Goal: Task Accomplishment & Management: Complete application form

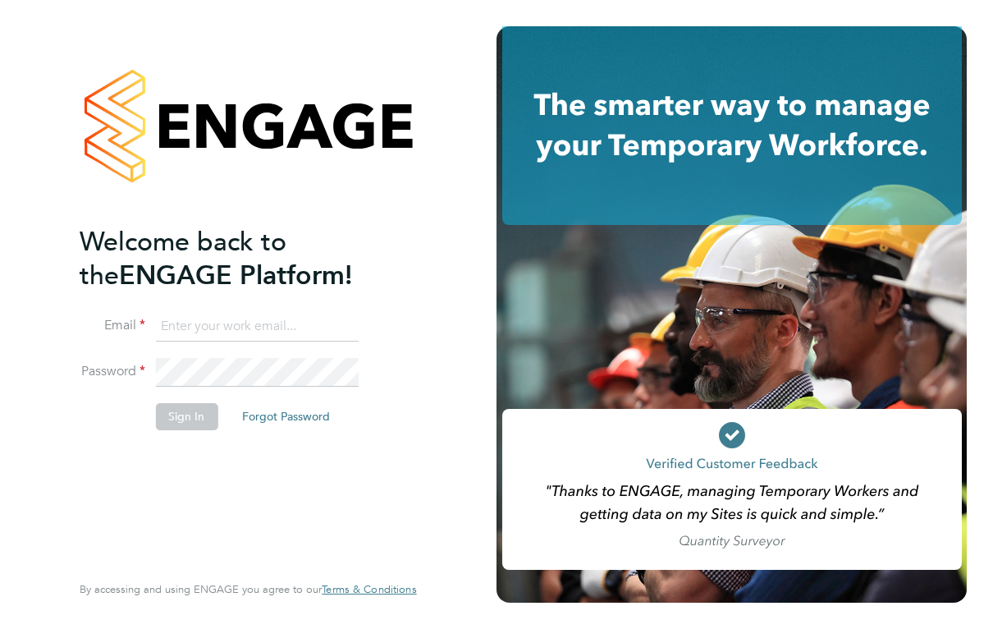
type input "[EMAIL_ADDRESS][DOMAIN_NAME]"
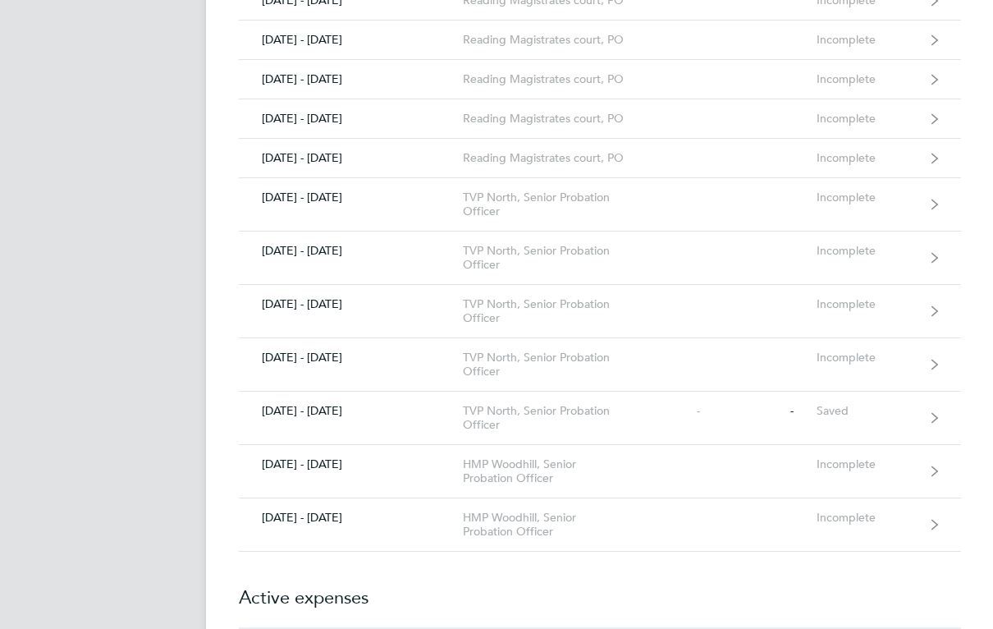
scroll to position [1348, 0]
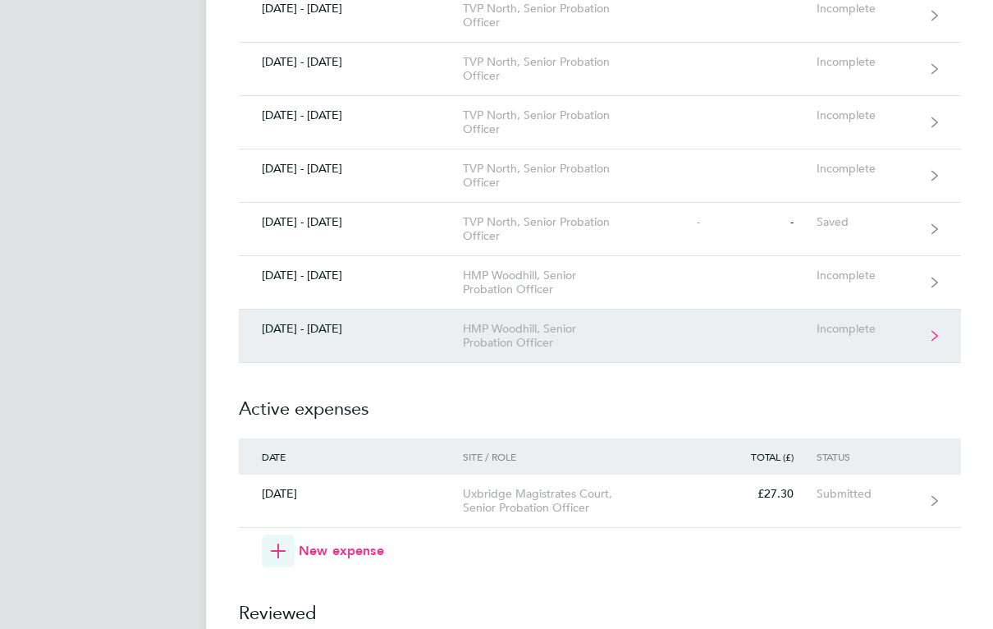
click at [878, 338] on link "22 - 28 Sep 2025 HMP Woodhill, Senior Probation Officer Incomplete" at bounding box center [600, 336] width 722 height 53
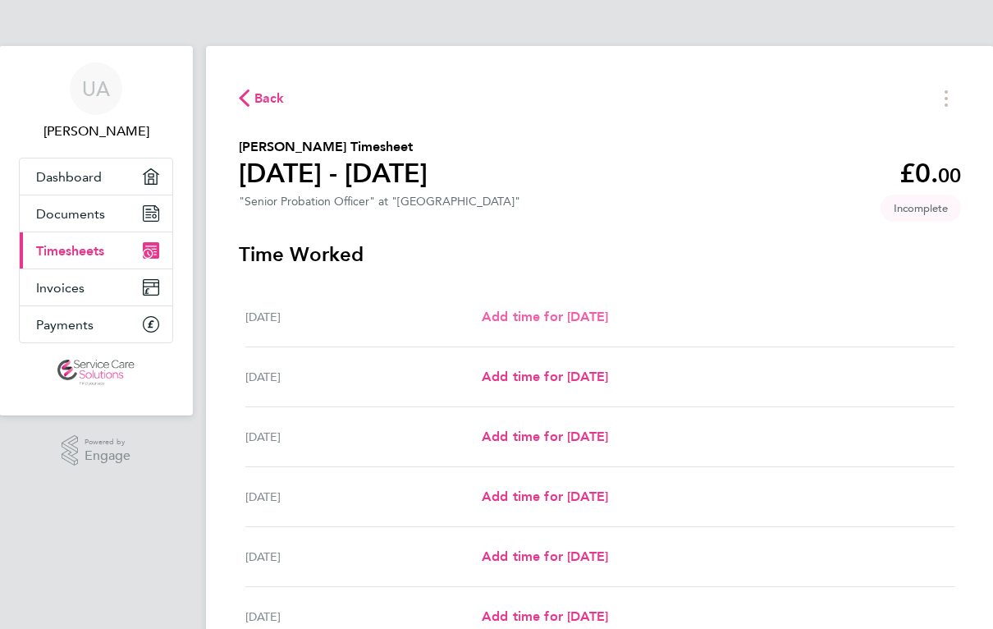
click at [608, 323] on span "Add time for Mon 22 Sep" at bounding box center [545, 317] width 126 height 16
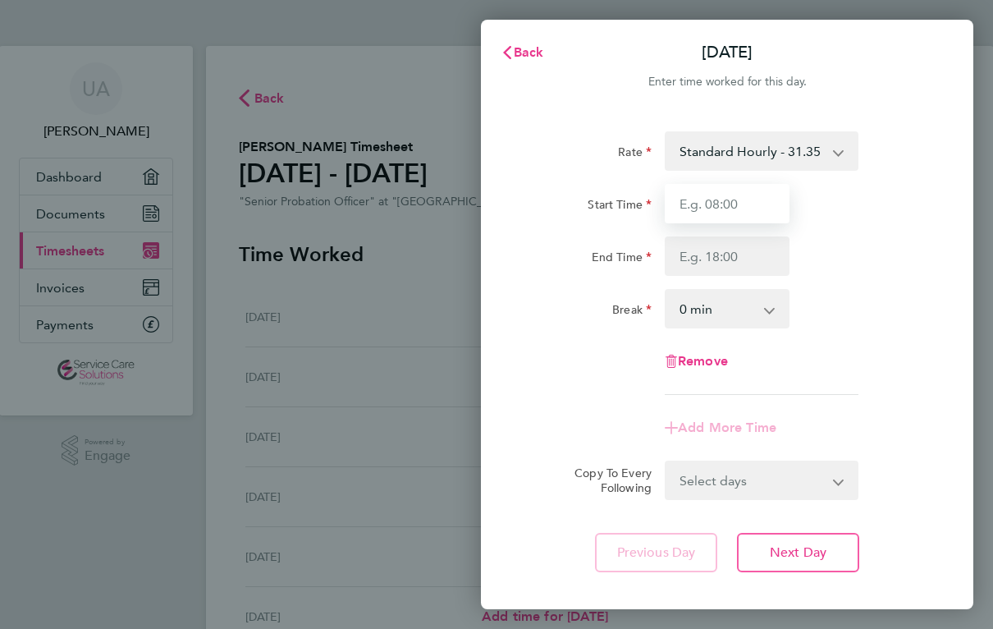
click at [731, 201] on input "Start Time" at bounding box center [727, 203] width 125 height 39
type input "09:00"
click at [763, 250] on input "End Time" at bounding box center [727, 255] width 125 height 39
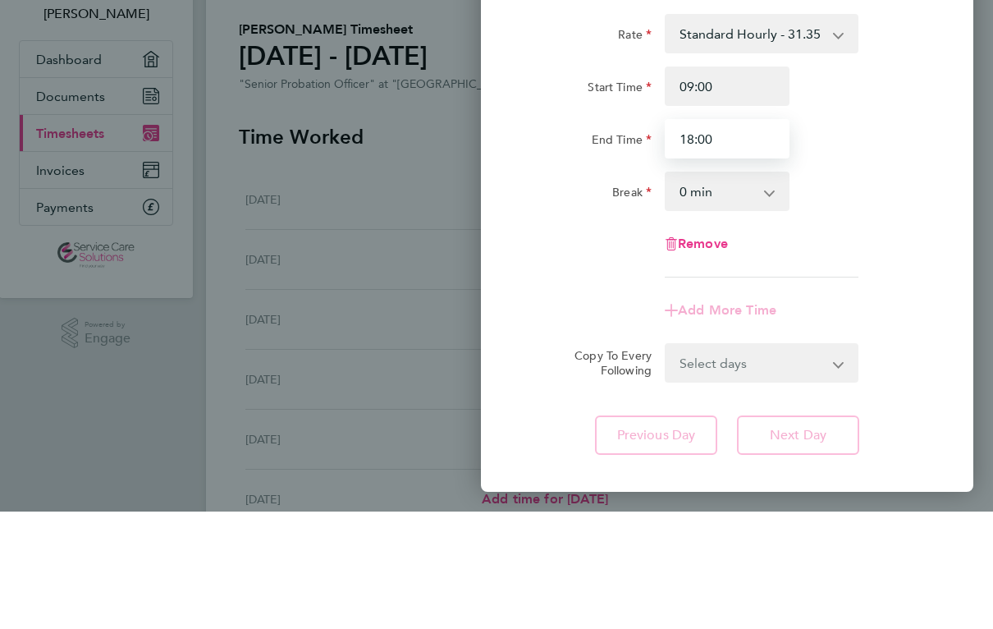
type input "18:00"
click at [734, 291] on select "0 min 15 min 30 min 45 min 60 min 75 min 90 min" at bounding box center [718, 309] width 102 height 36
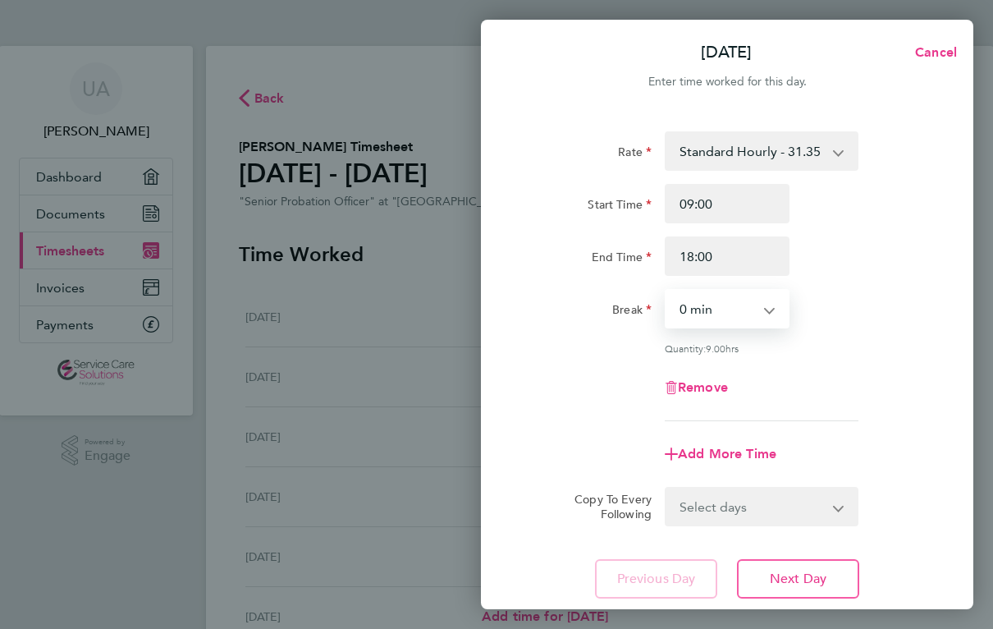
select select "30"
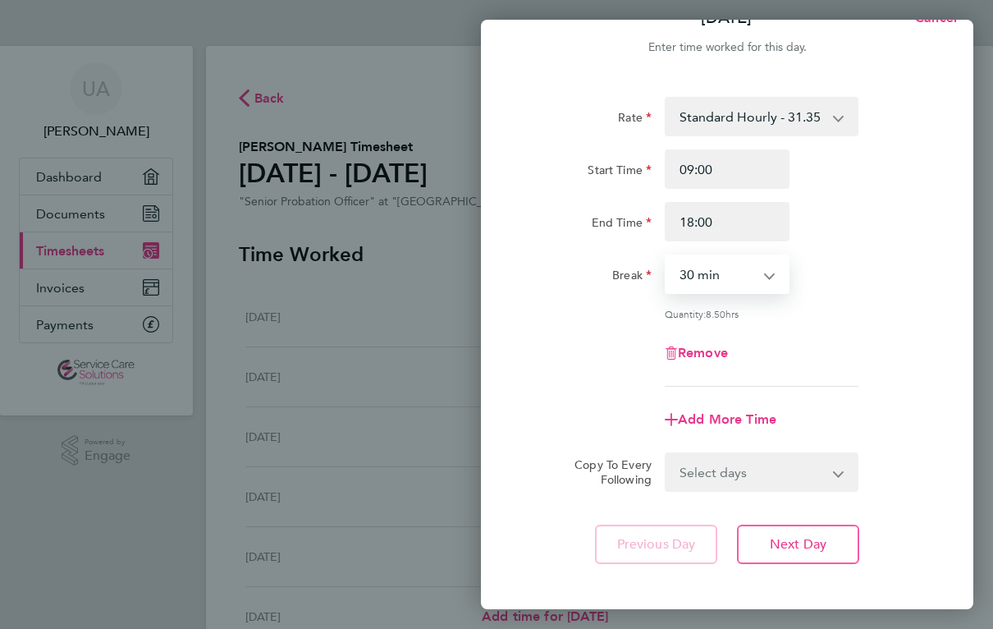
scroll to position [55, 0]
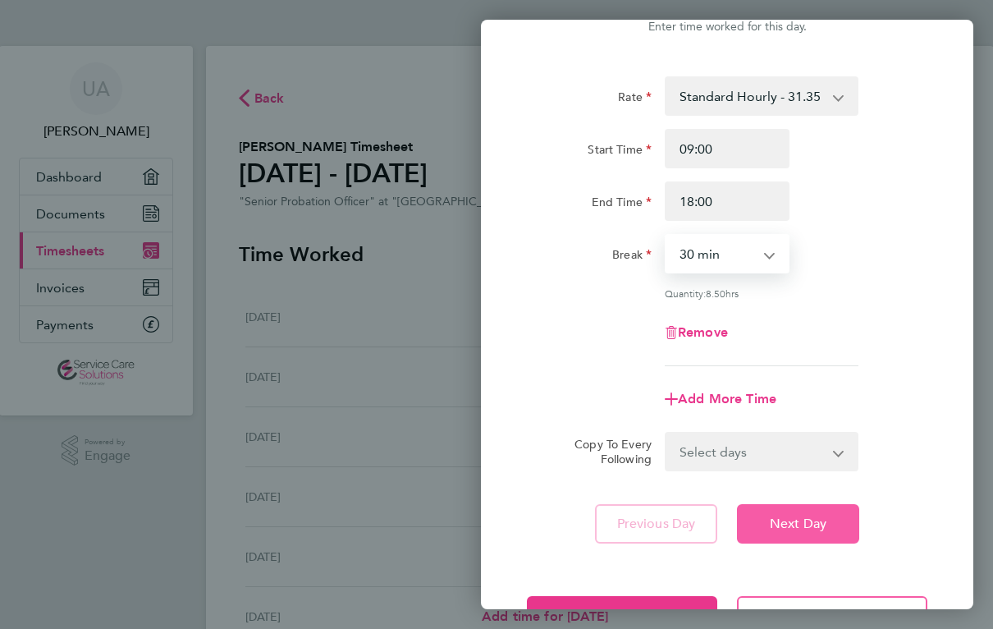
click at [801, 525] on span "Next Day" at bounding box center [798, 524] width 57 height 16
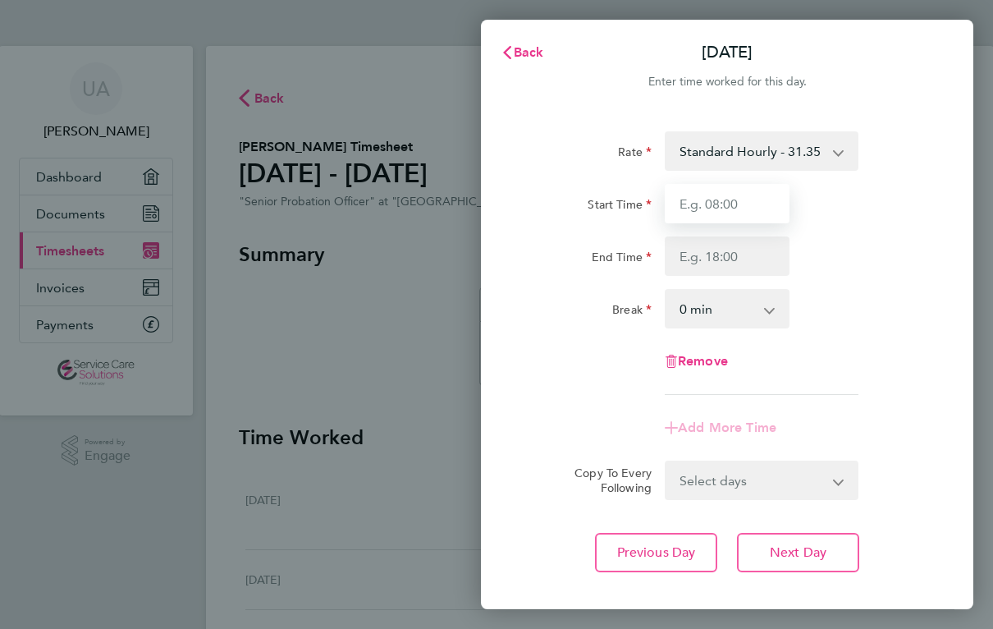
click at [766, 199] on input "Start Time" at bounding box center [727, 203] width 125 height 39
type input "09:00"
click at [763, 254] on input "End Time" at bounding box center [727, 255] width 125 height 39
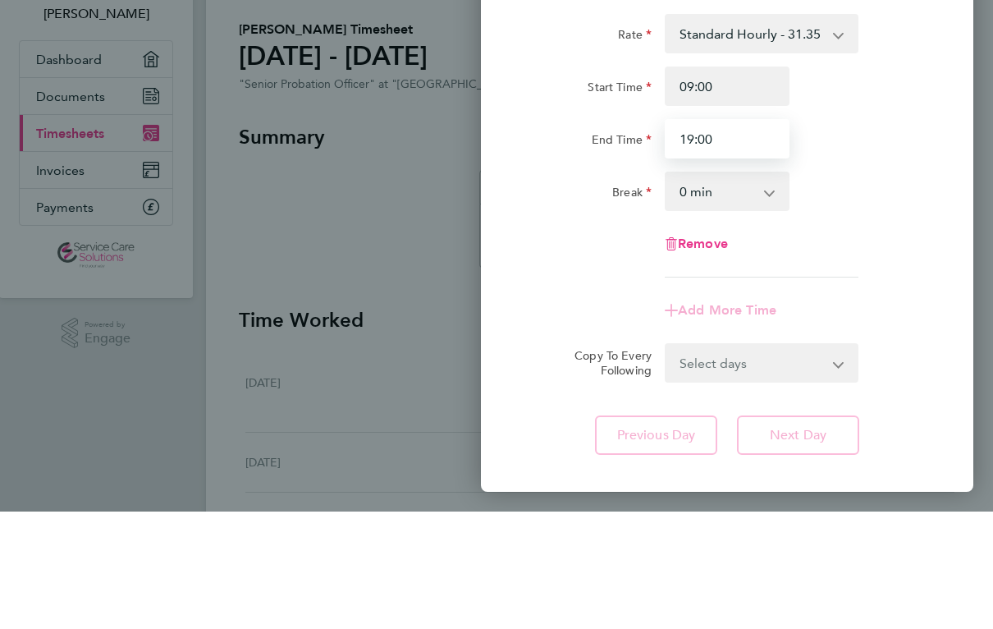
type input "19:00"
click at [736, 291] on select "0 min 15 min 30 min 45 min 60 min 75 min 90 min" at bounding box center [718, 309] width 102 height 36
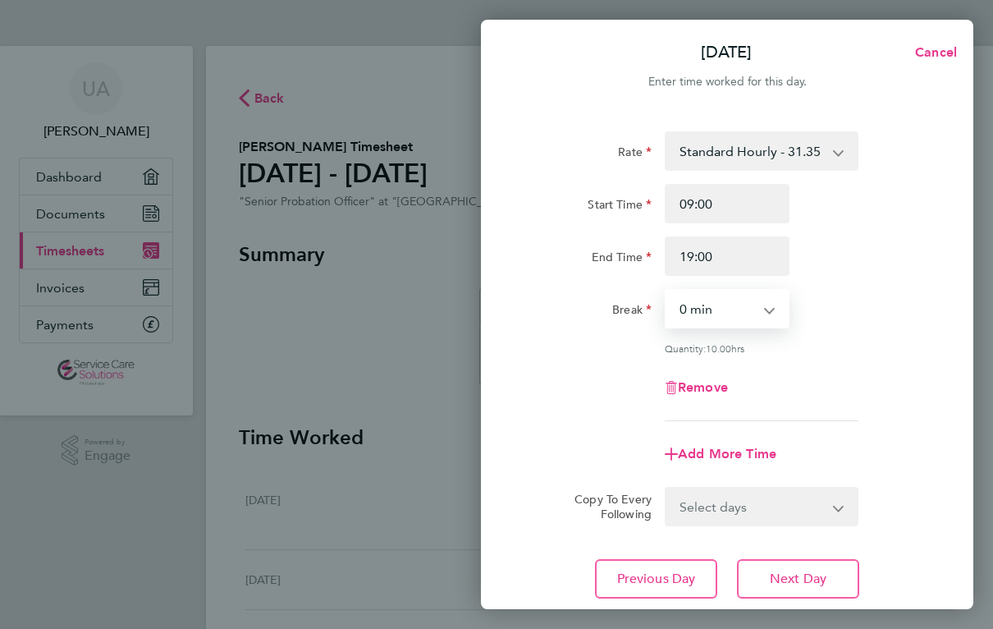
select select "30"
click at [802, 573] on span "Next Day" at bounding box center [798, 579] width 57 height 16
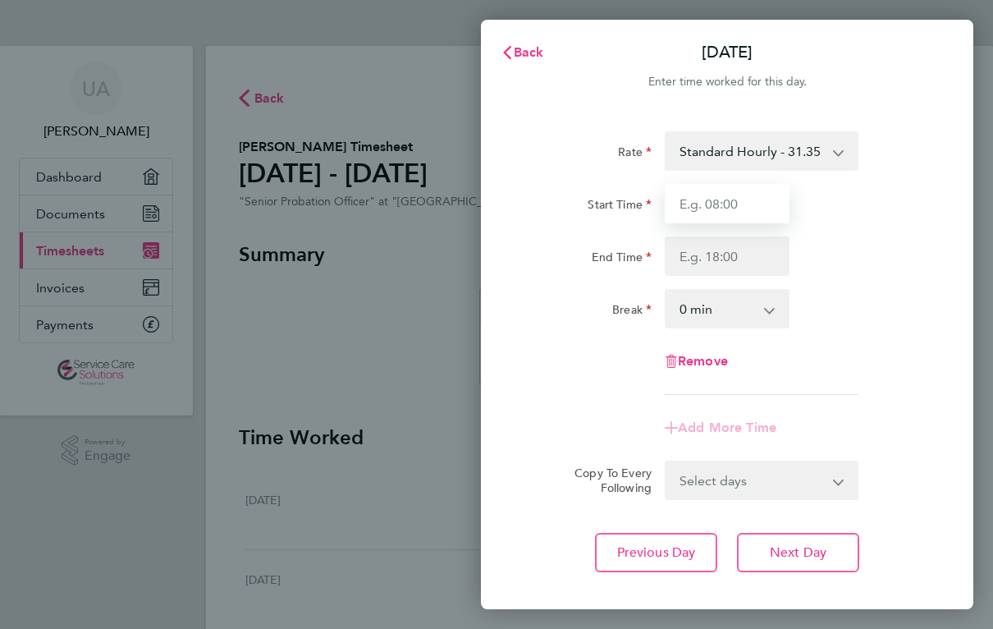
click at [765, 204] on input "Start Time" at bounding box center [727, 203] width 125 height 39
type input "09:00"
click at [749, 250] on input "End Time" at bounding box center [727, 255] width 125 height 39
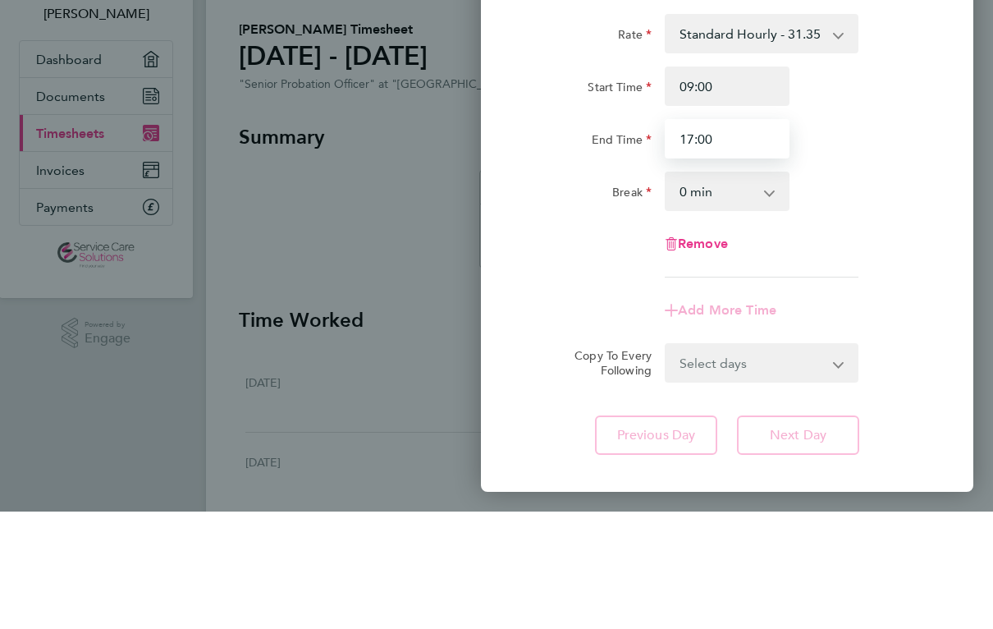
type input "17:00"
click at [741, 291] on select "0 min 15 min 30 min 45 min 60 min 75 min 90 min" at bounding box center [718, 309] width 102 height 36
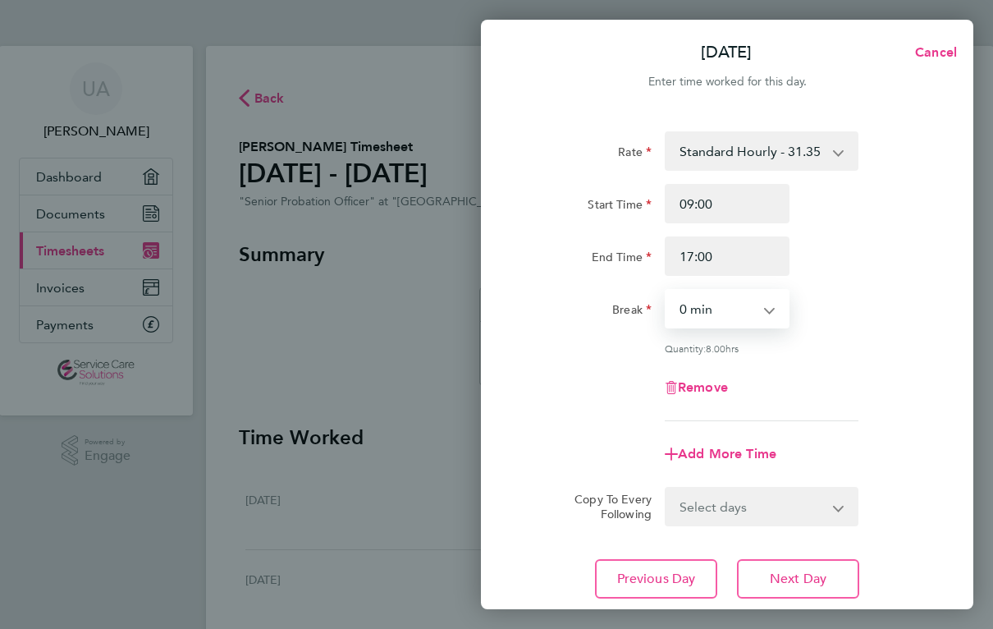
select select "30"
click at [820, 564] on button "Next Day" at bounding box center [798, 578] width 122 height 39
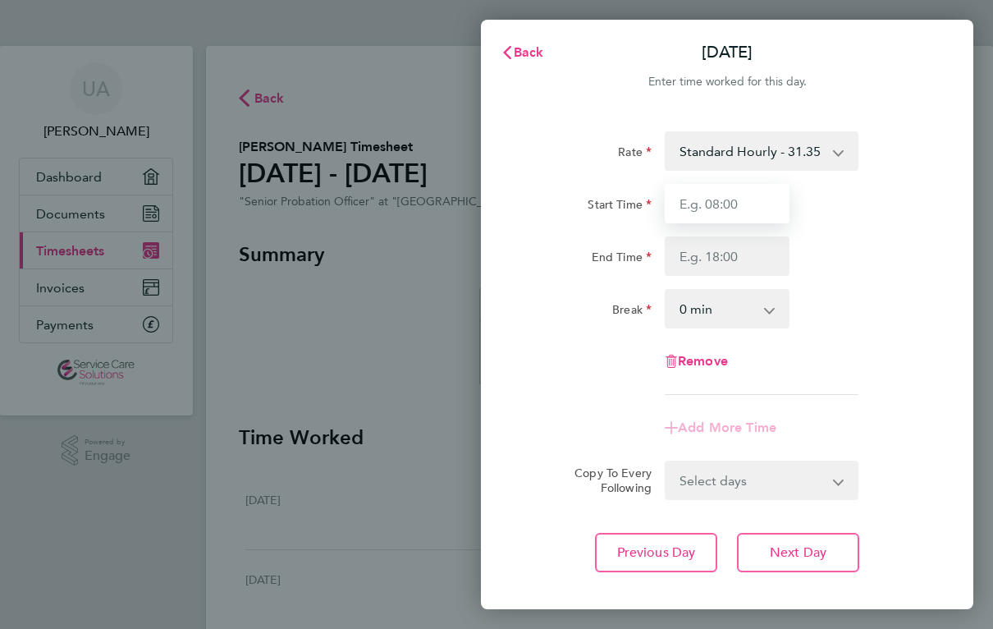
click at [772, 198] on input "Start Time" at bounding box center [727, 203] width 125 height 39
type input "09:00"
click at [745, 252] on input "End Time" at bounding box center [727, 255] width 125 height 39
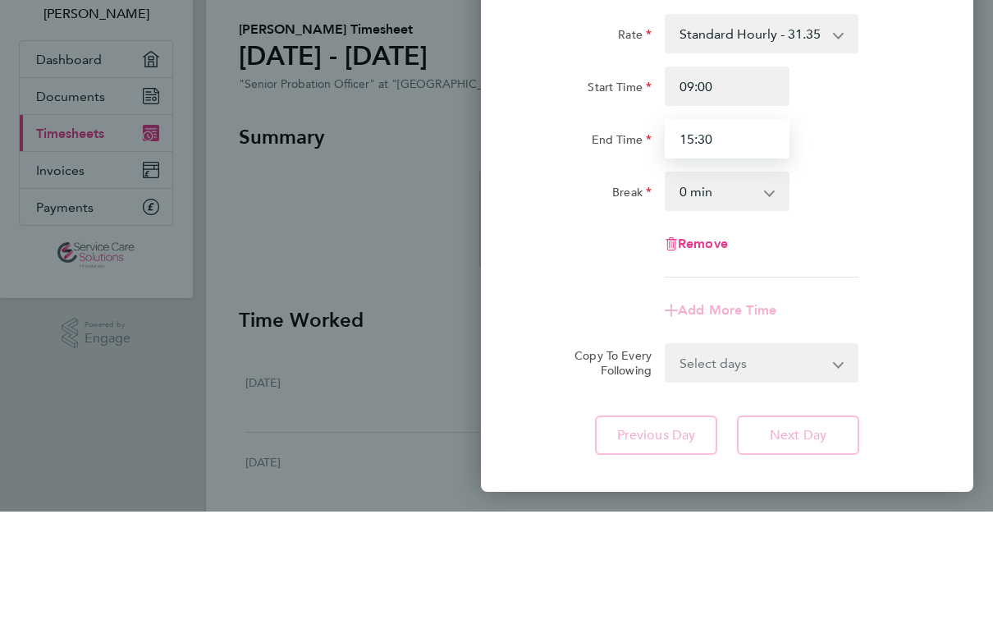
type input "15:30"
click at [723, 291] on select "0 min 15 min 30 min 45 min 60 min 75 min 90 min" at bounding box center [718, 309] width 102 height 36
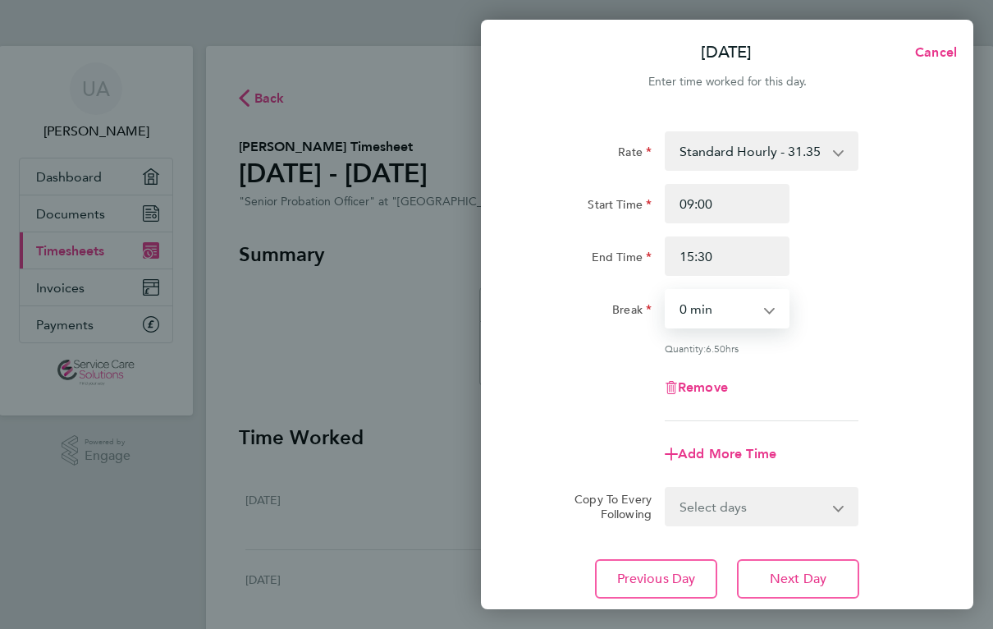
select select "30"
click at [805, 565] on button "Next Day" at bounding box center [798, 578] width 122 height 39
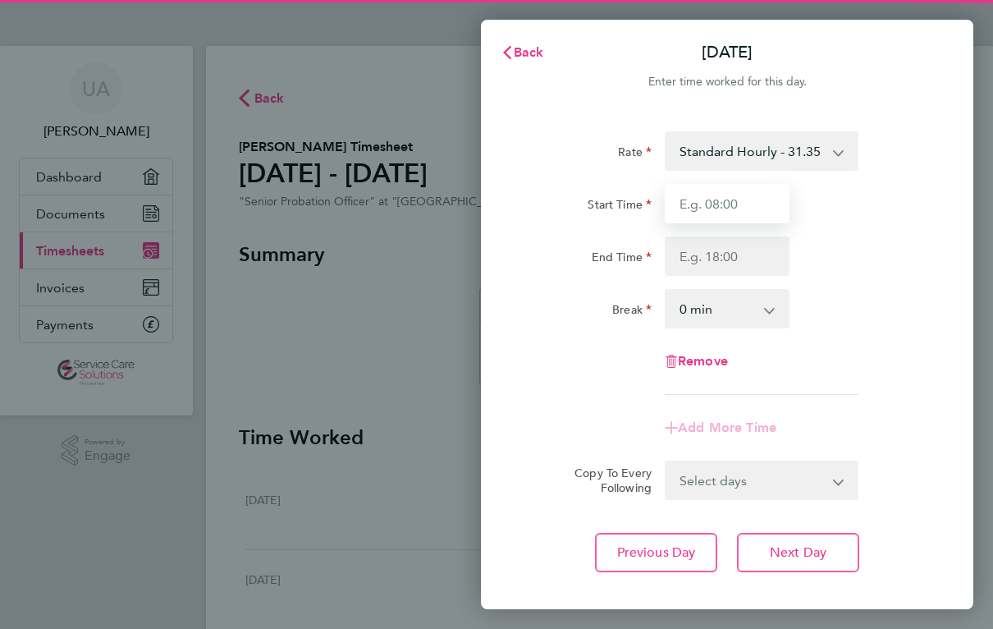
click at [761, 205] on input "Start Time" at bounding box center [727, 203] width 125 height 39
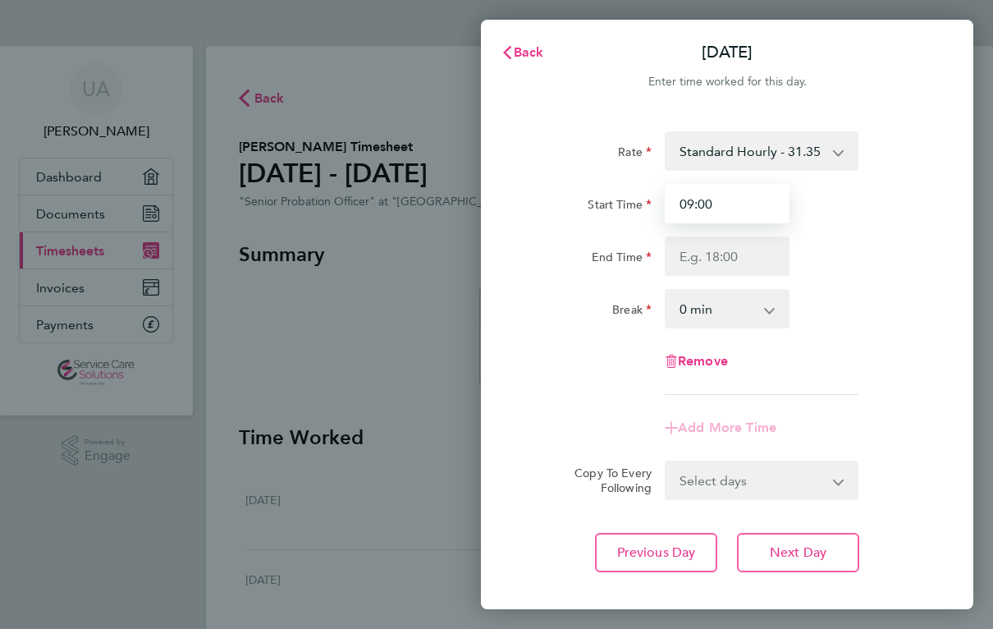
type input "09:00"
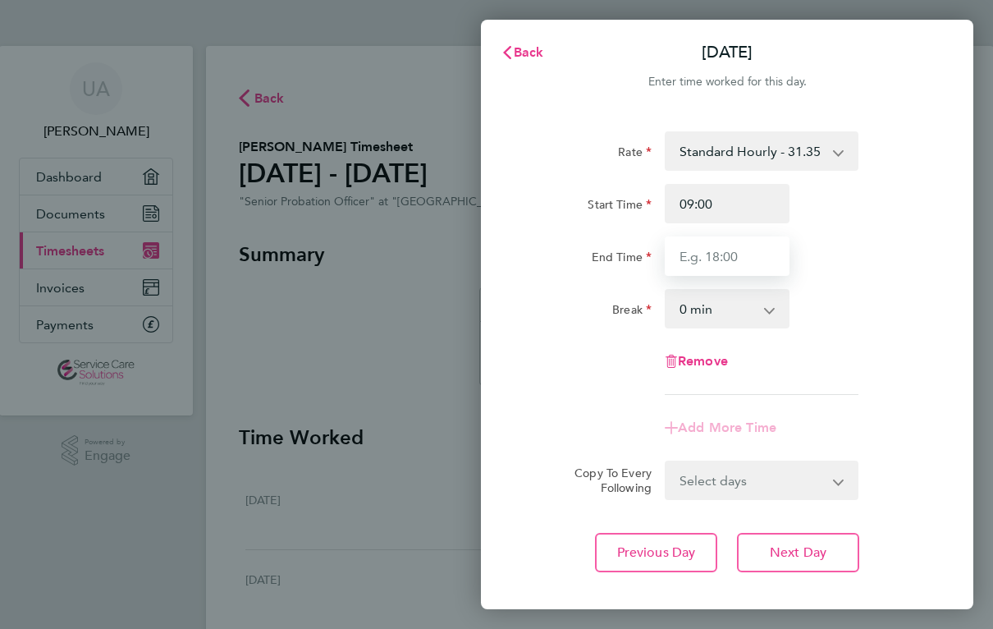
click at [750, 264] on input "End Time" at bounding box center [727, 255] width 125 height 39
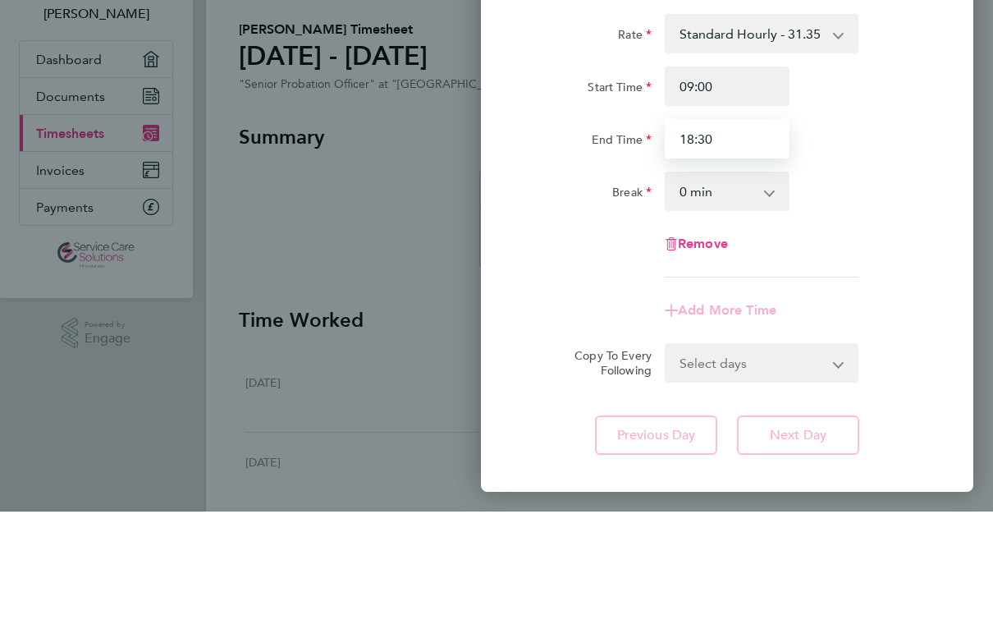
type input "18:30"
click at [724, 291] on select "0 min 15 min 30 min 45 min 60 min 75 min 90 min" at bounding box center [718, 309] width 102 height 36
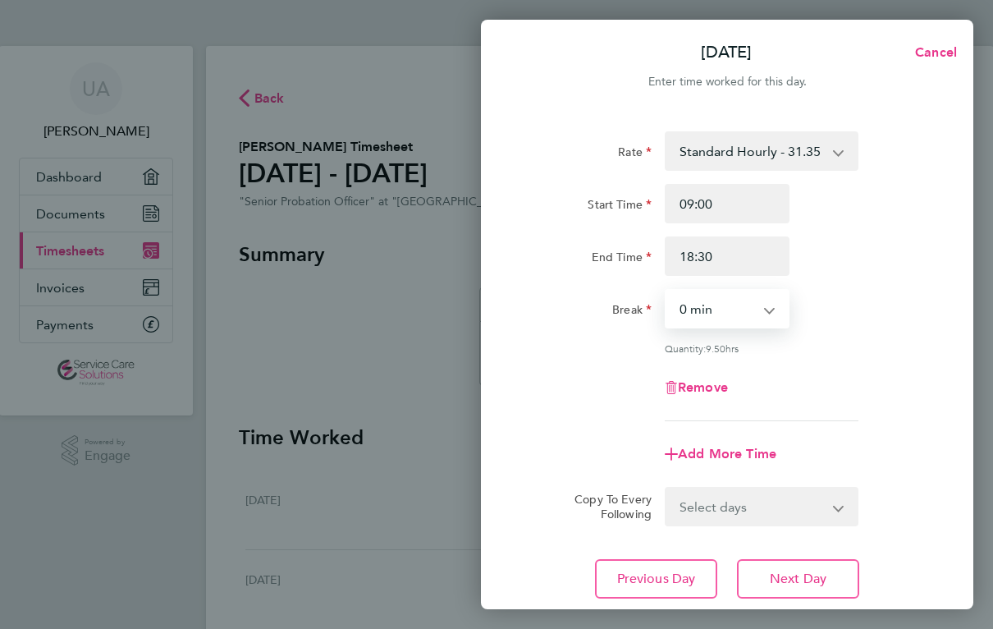
select select "30"
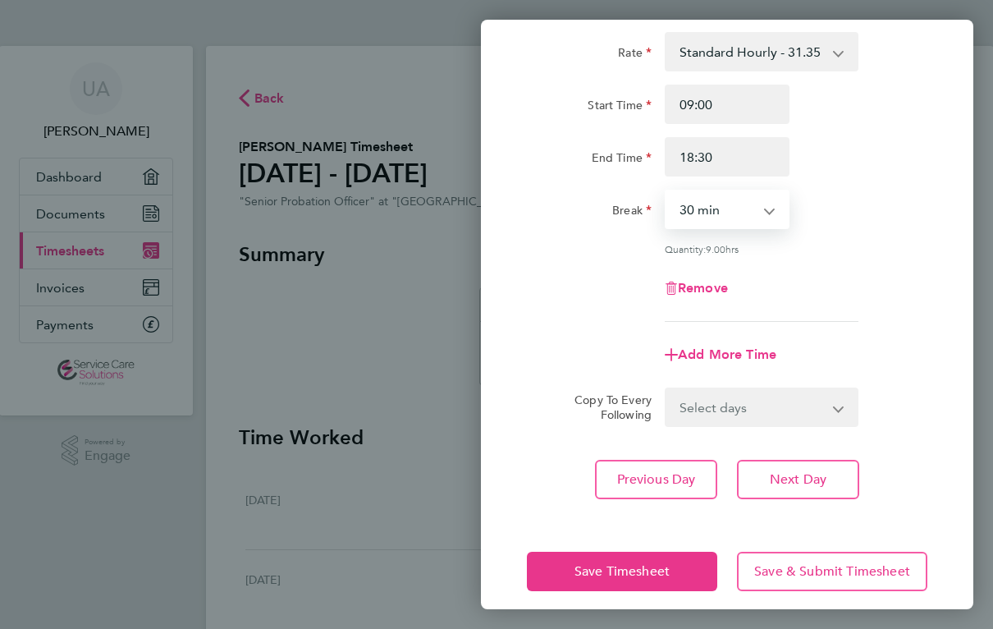
scroll to position [100, 0]
click at [660, 578] on span "Save Timesheet" at bounding box center [622, 570] width 95 height 16
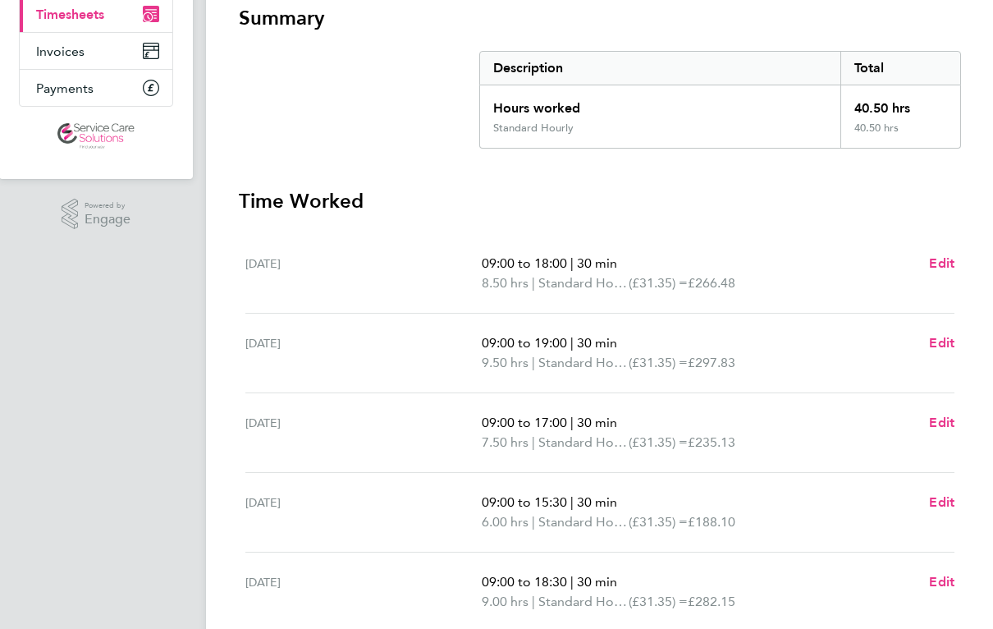
scroll to position [225, 0]
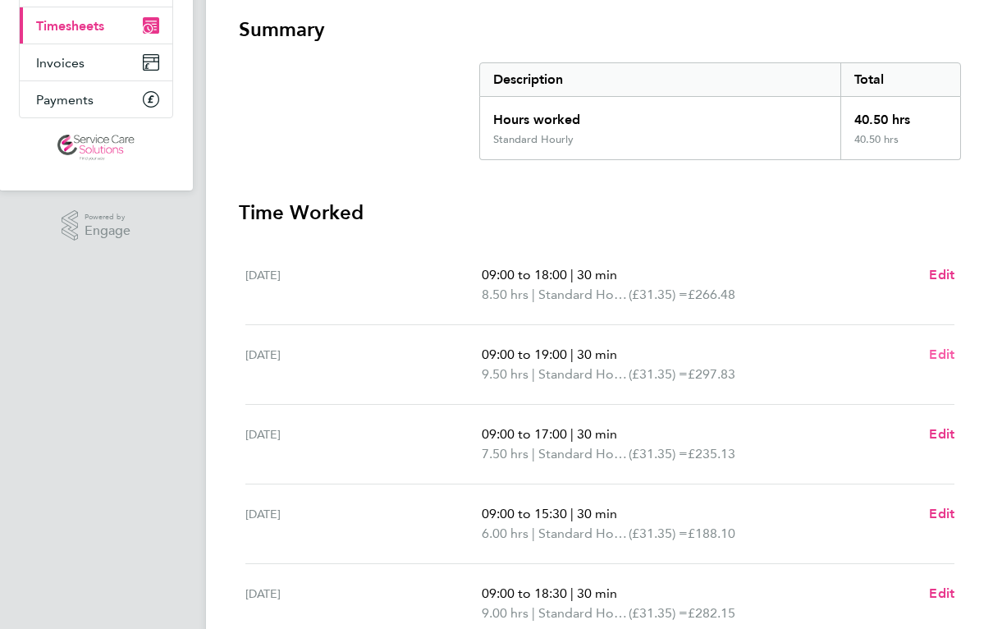
click at [937, 358] on span "Edit" at bounding box center [941, 354] width 25 height 16
select select "30"
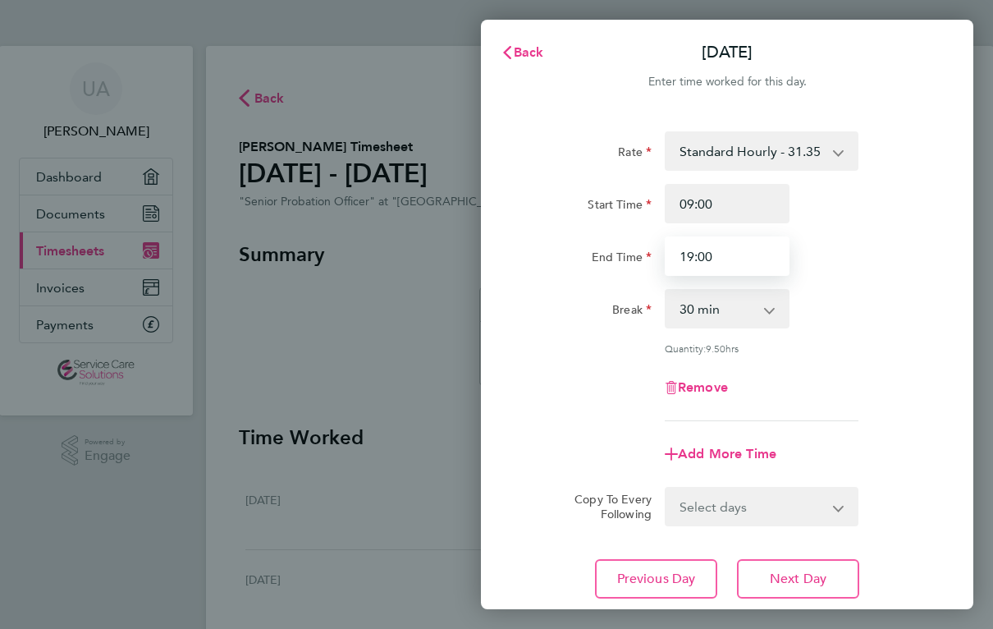
click at [744, 258] on input "19:00" at bounding box center [727, 255] width 125 height 39
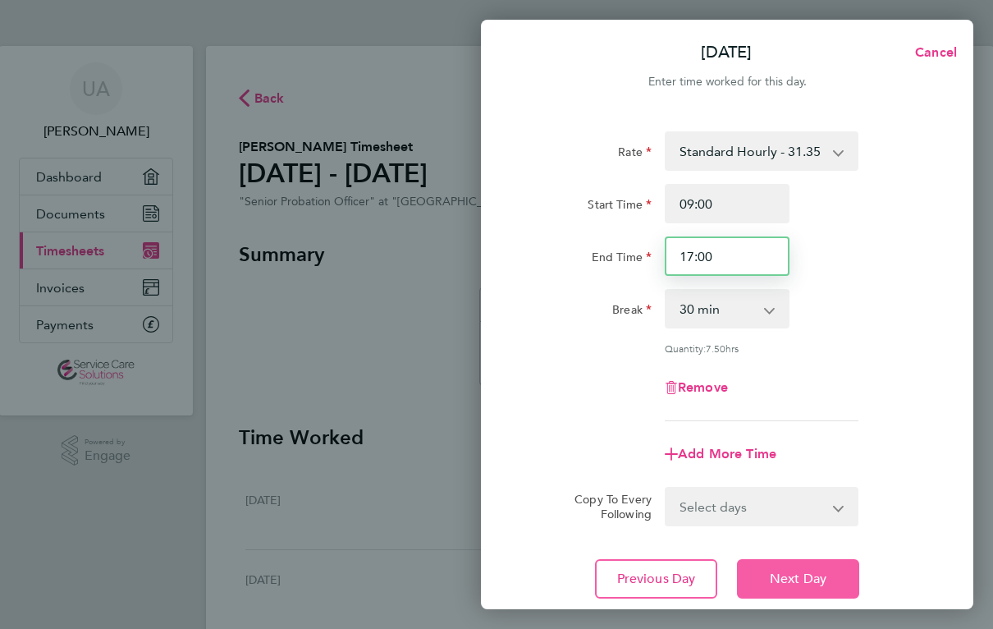
type input "17:00"
click at [810, 574] on span "Next Day" at bounding box center [798, 579] width 57 height 16
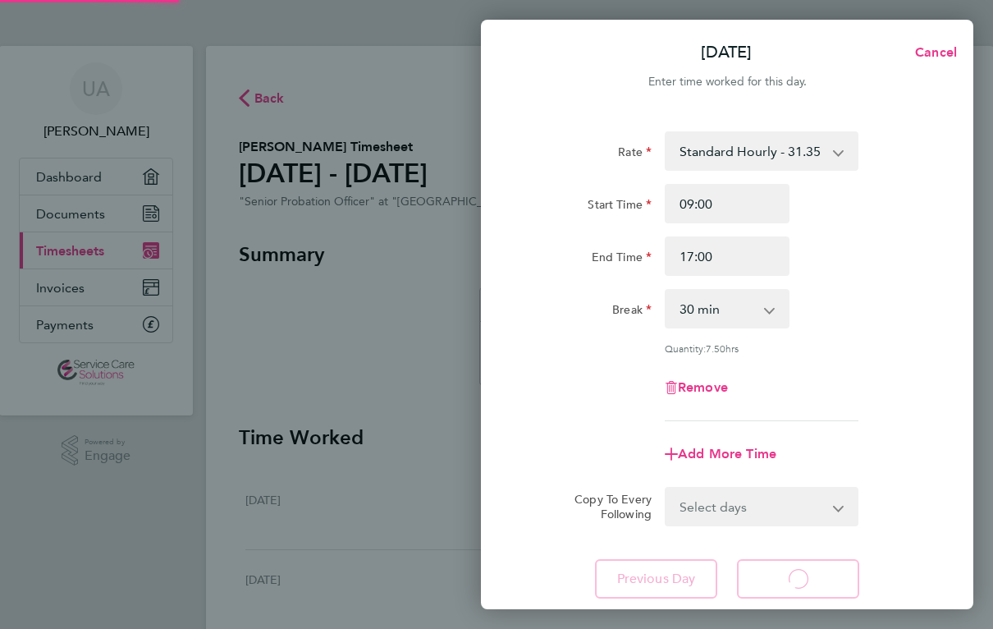
select select "30"
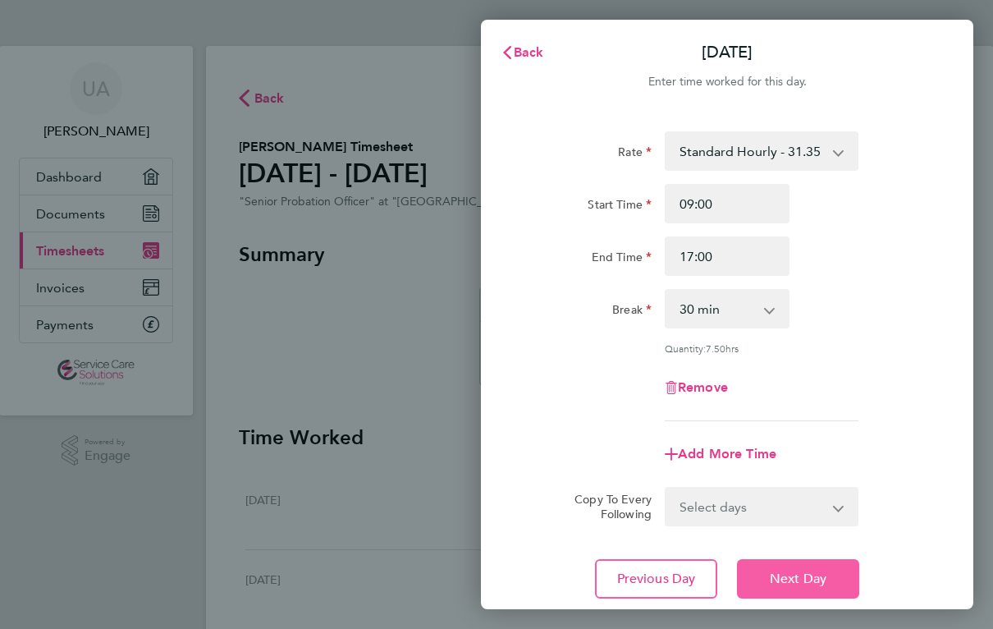
click at [824, 581] on span "Next Day" at bounding box center [798, 579] width 57 height 16
select select "30"
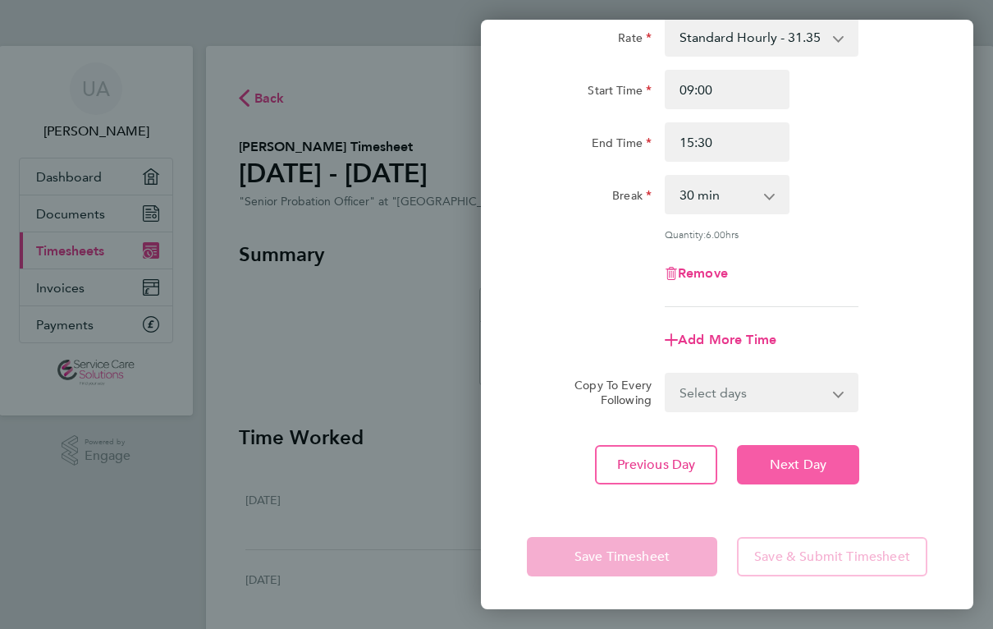
scroll to position [114, 0]
click at [800, 470] on span "Next Day" at bounding box center [798, 464] width 57 height 16
select select "30"
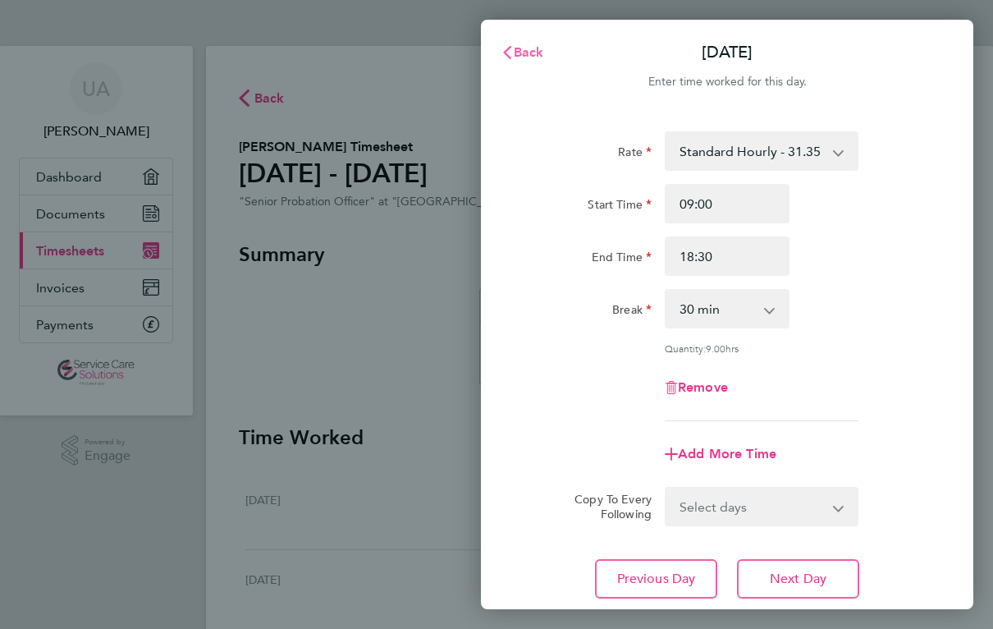
click at [528, 53] on span "Back" at bounding box center [529, 52] width 30 height 16
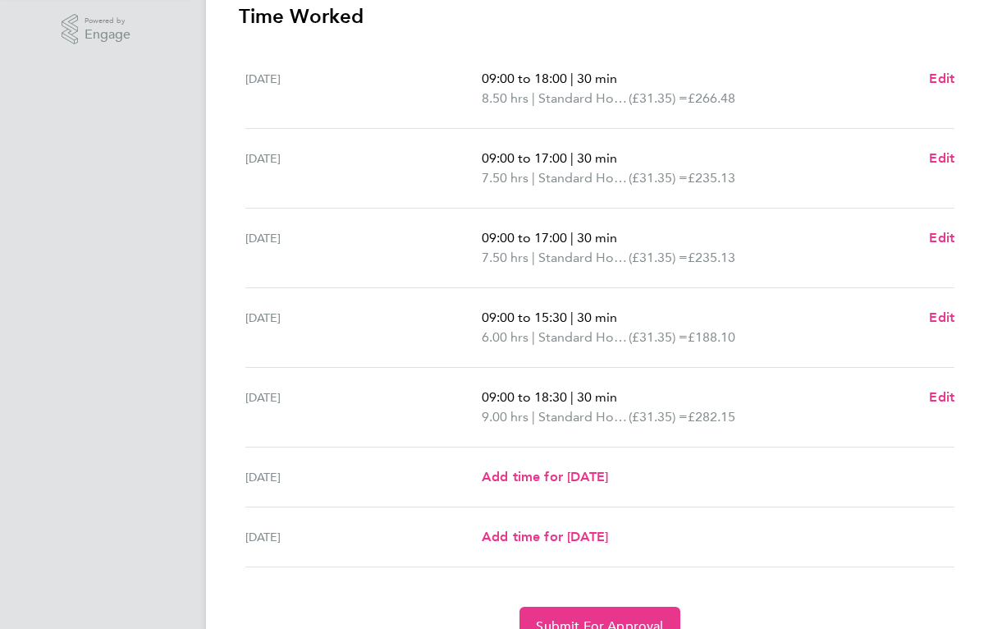
scroll to position [431, 0]
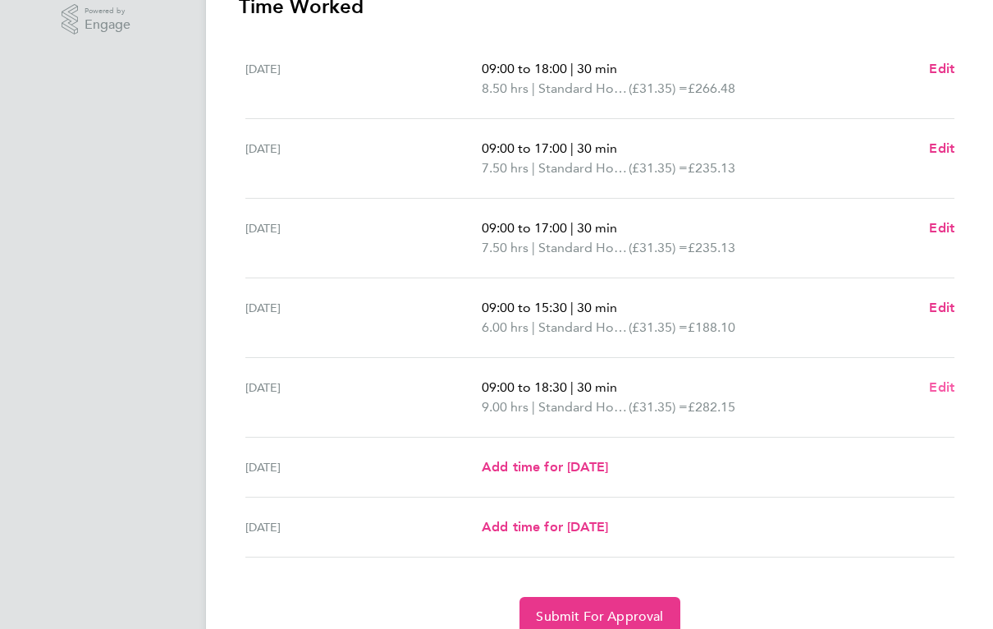
click at [936, 392] on span "Edit" at bounding box center [941, 387] width 25 height 16
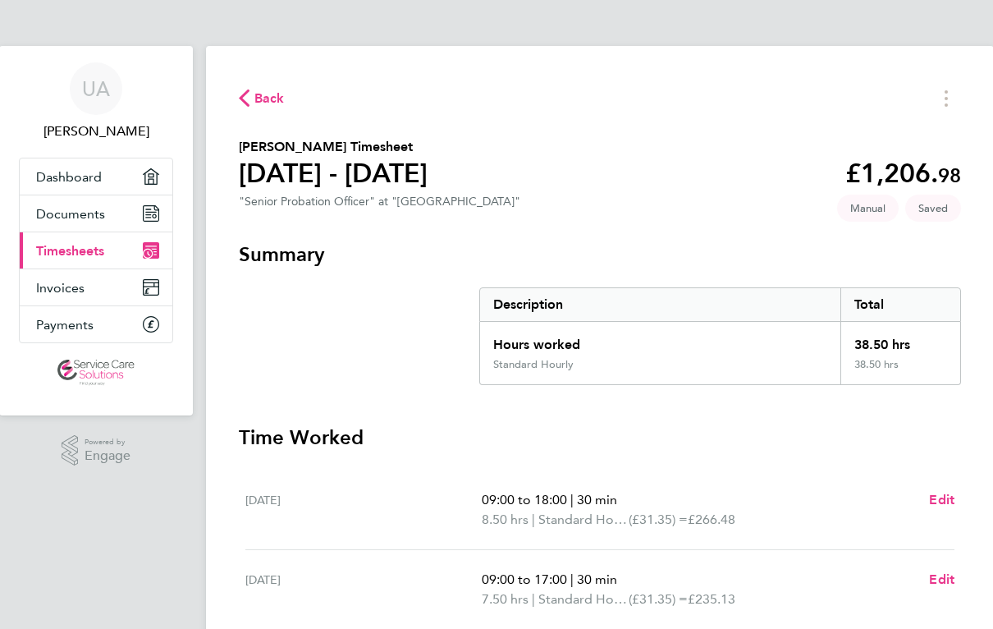
select select "30"
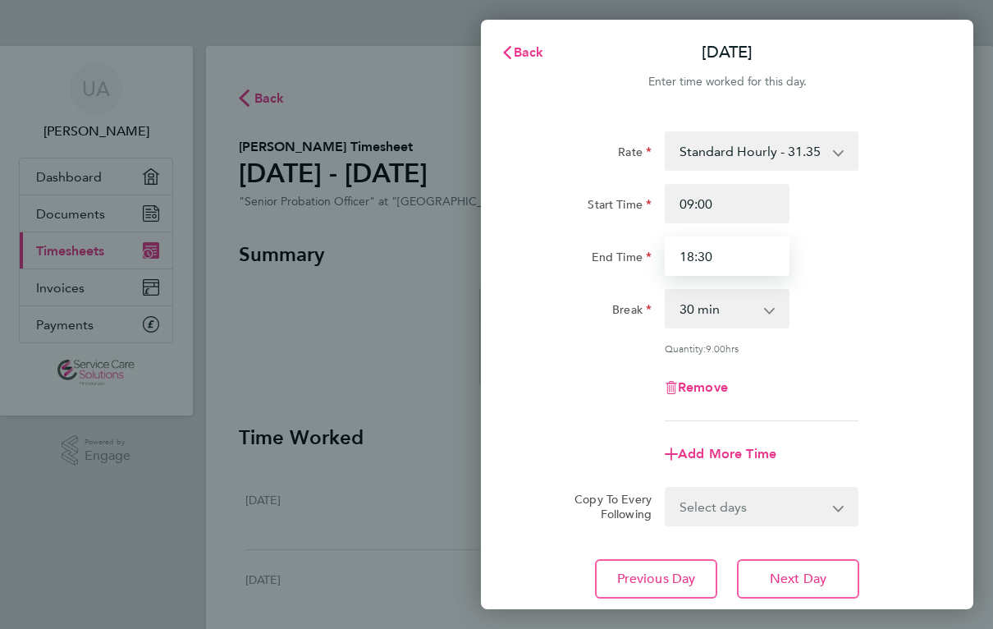
click at [737, 255] on input "18:30" at bounding box center [727, 255] width 125 height 39
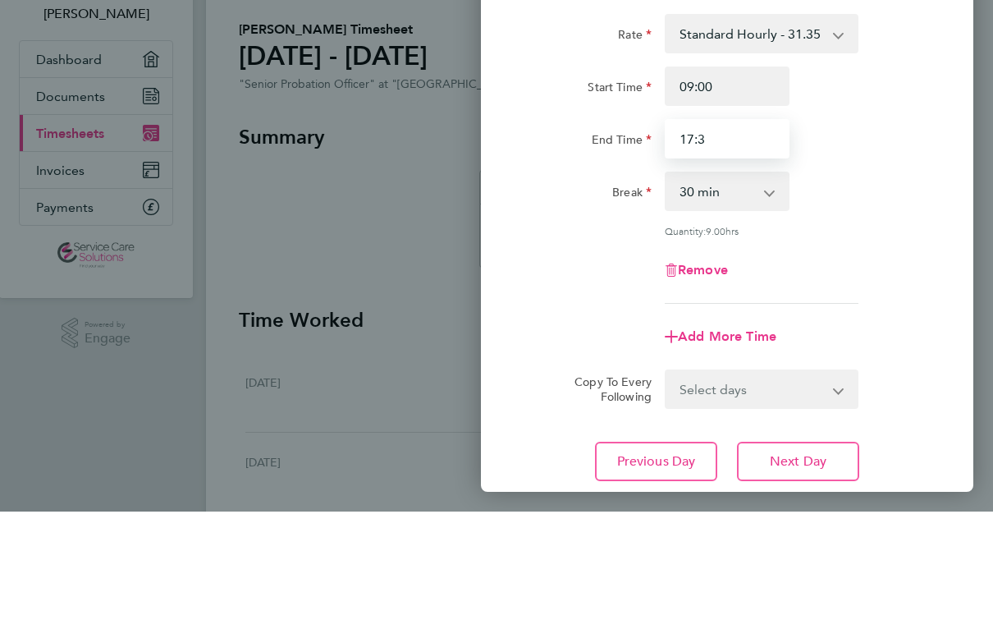
type input "17:30"
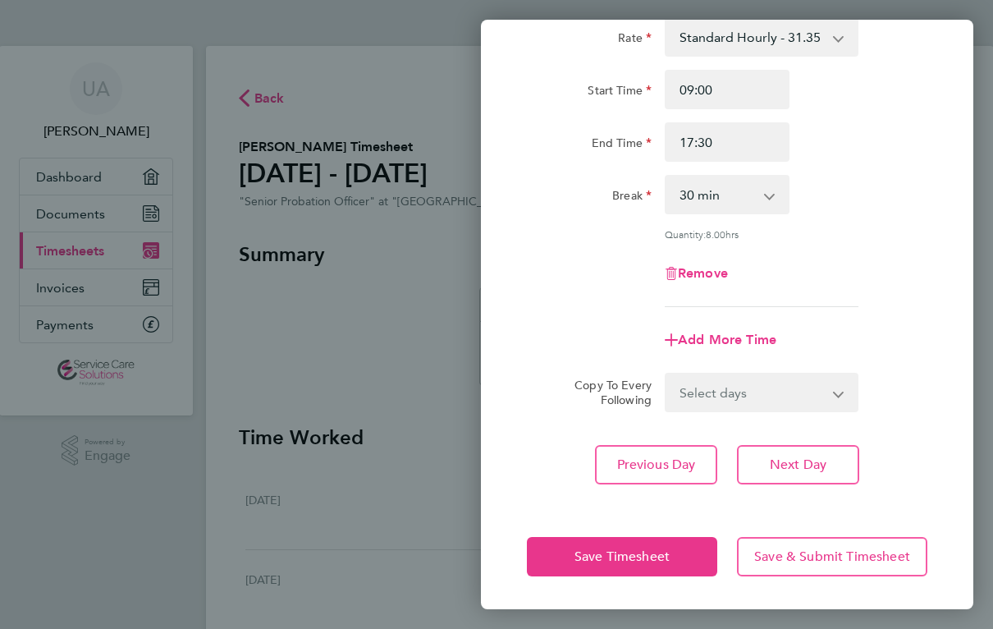
scroll to position [114, 0]
